Goal: Navigation & Orientation: Find specific page/section

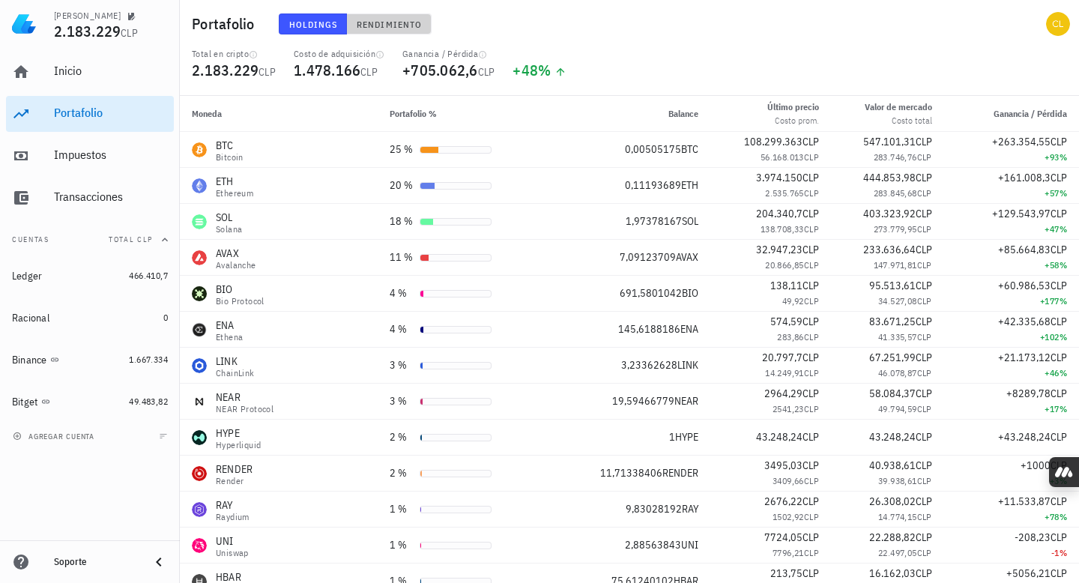
click at [410, 31] on button "Rendimiento" at bounding box center [389, 23] width 85 height 21
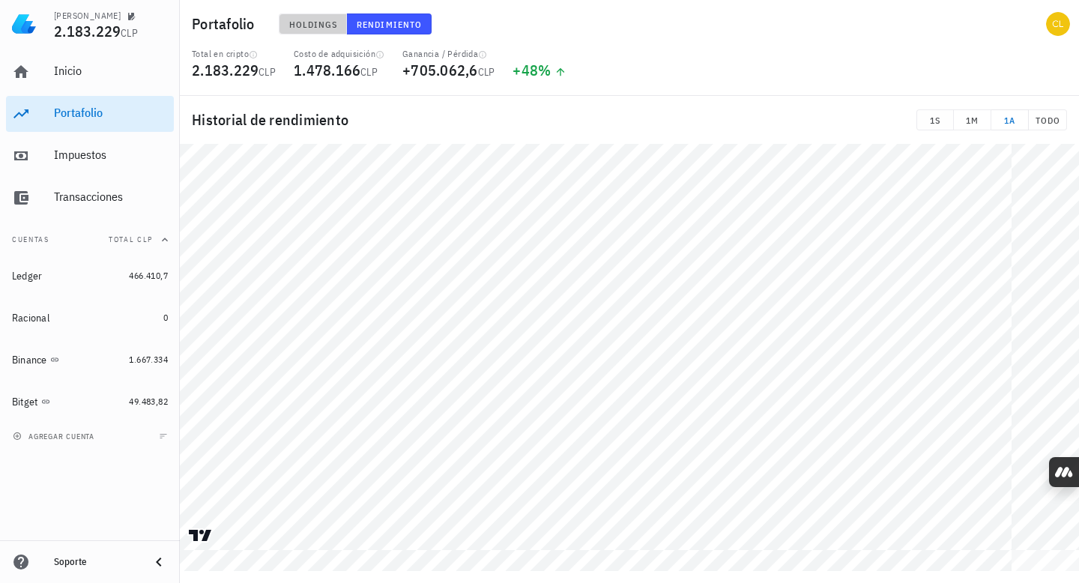
click at [309, 22] on span "Holdings" at bounding box center [312, 24] width 49 height 11
